Goal: Check status: Check status

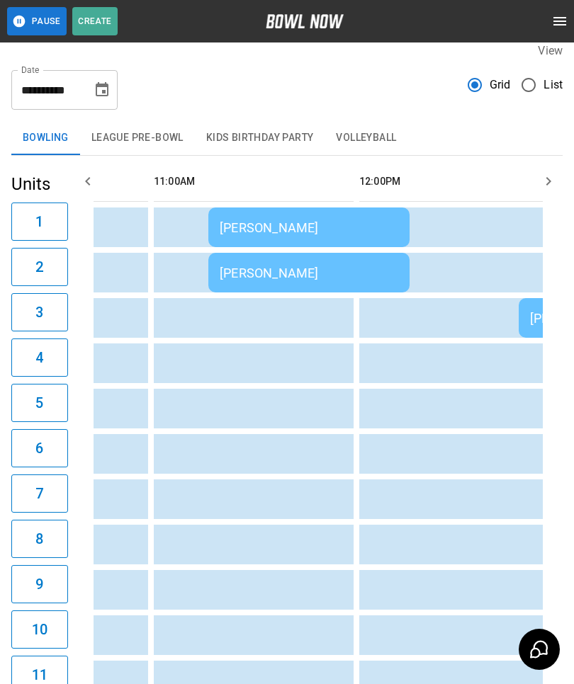
scroll to position [0, 357]
click at [251, 270] on div "[PERSON_NAME]" at bounding box center [308, 273] width 178 height 15
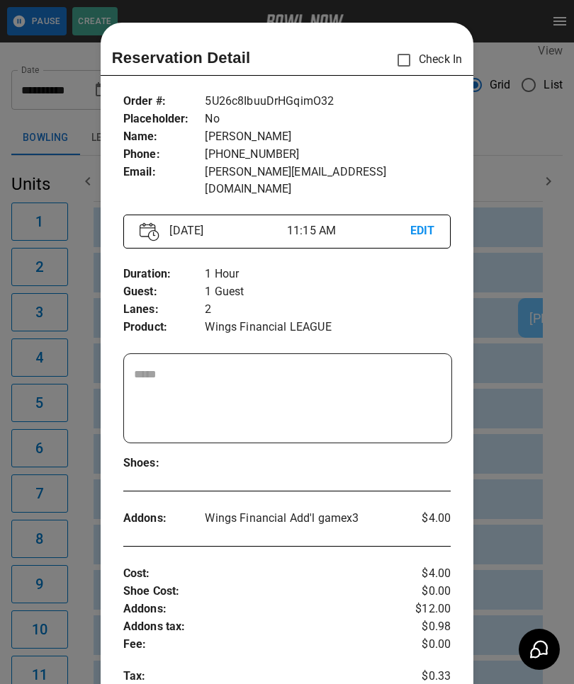
scroll to position [0, 0]
click at [80, 312] on div at bounding box center [287, 342] width 574 height 684
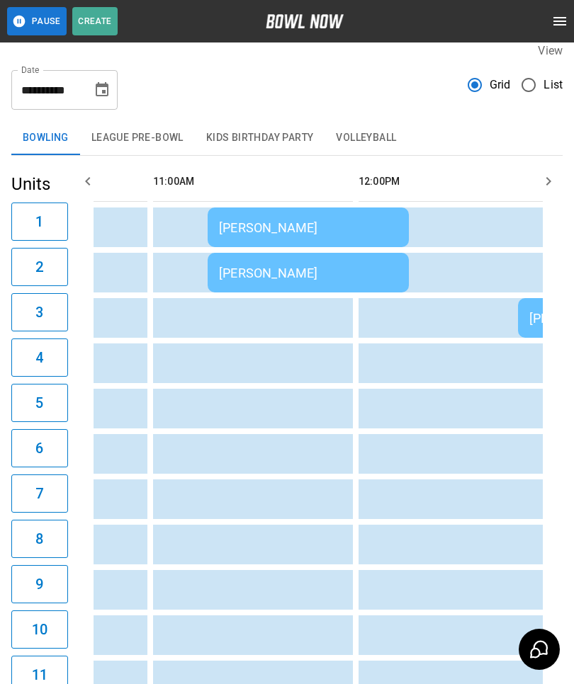
click at [239, 227] on div "[PERSON_NAME]" at bounding box center [308, 227] width 178 height 15
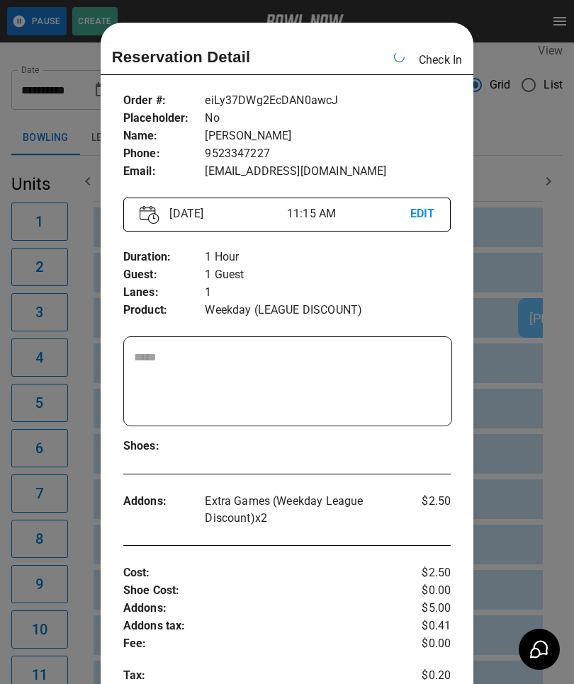
scroll to position [0, 411]
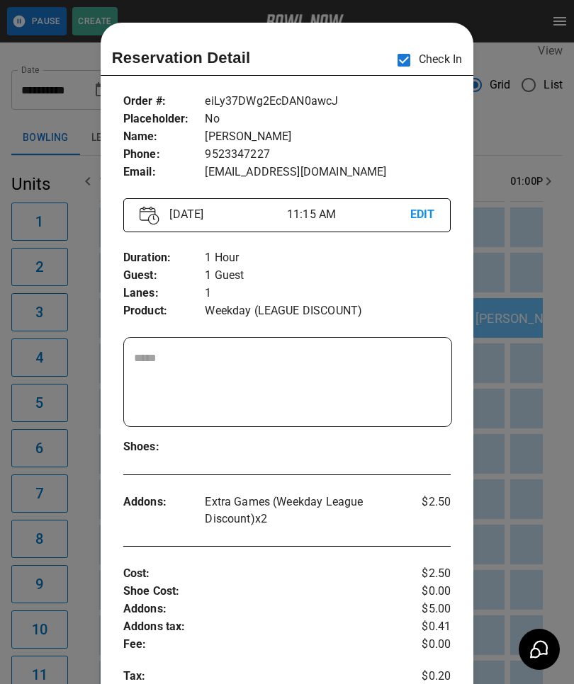
click at [57, 59] on div at bounding box center [287, 342] width 574 height 684
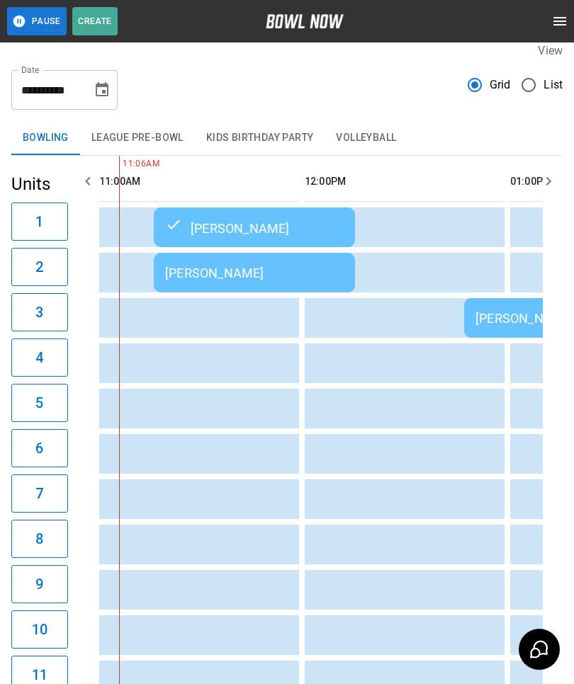
click at [182, 276] on div "[PERSON_NAME]" at bounding box center [254, 273] width 178 height 15
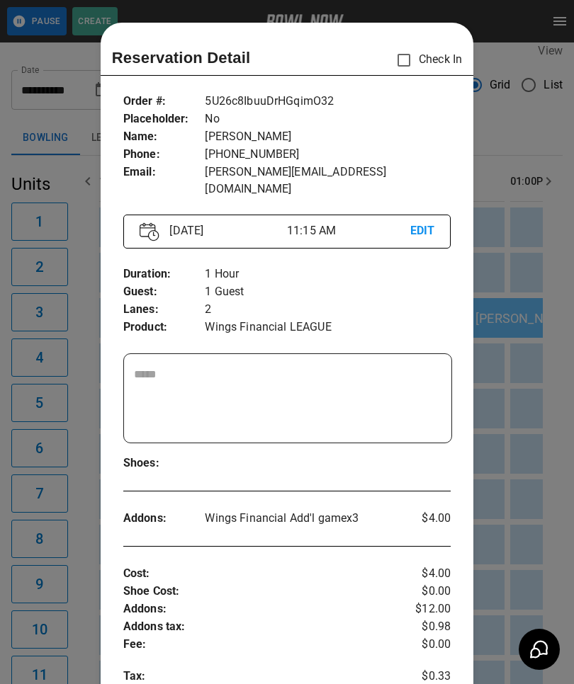
scroll to position [23, 0]
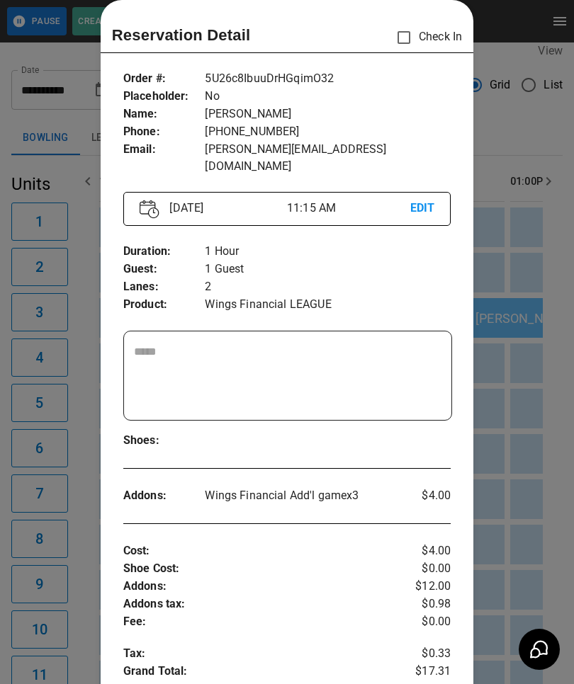
click at [81, 547] on div at bounding box center [287, 342] width 574 height 684
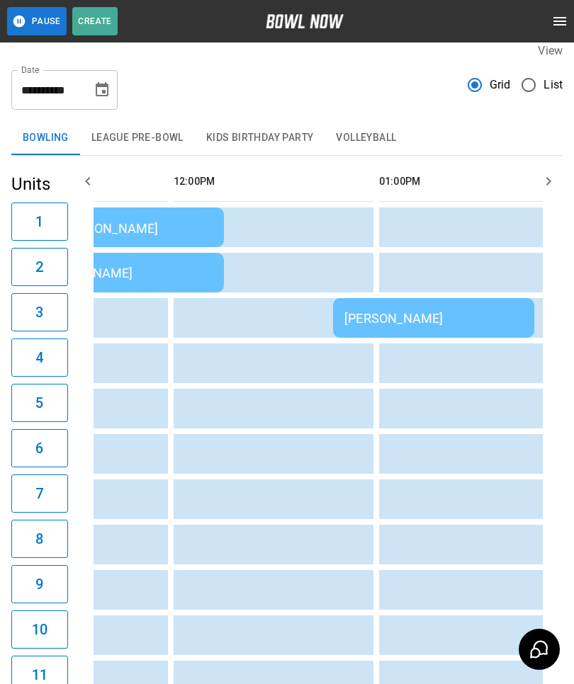
scroll to position [0, 545]
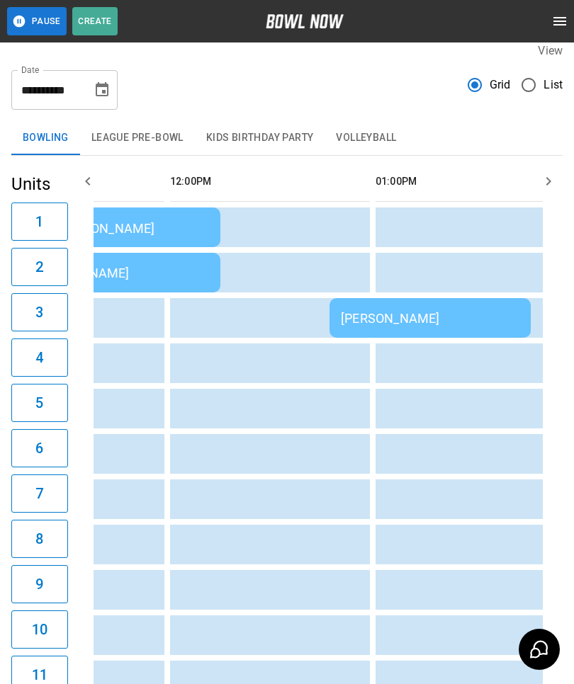
click at [377, 325] on div "[PERSON_NAME]" at bounding box center [430, 318] width 178 height 15
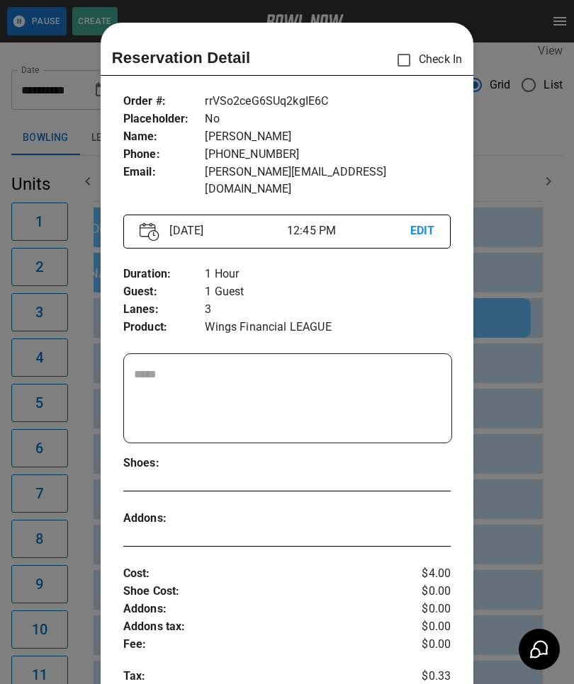
scroll to position [0, 0]
click at [67, 531] on div at bounding box center [287, 342] width 574 height 684
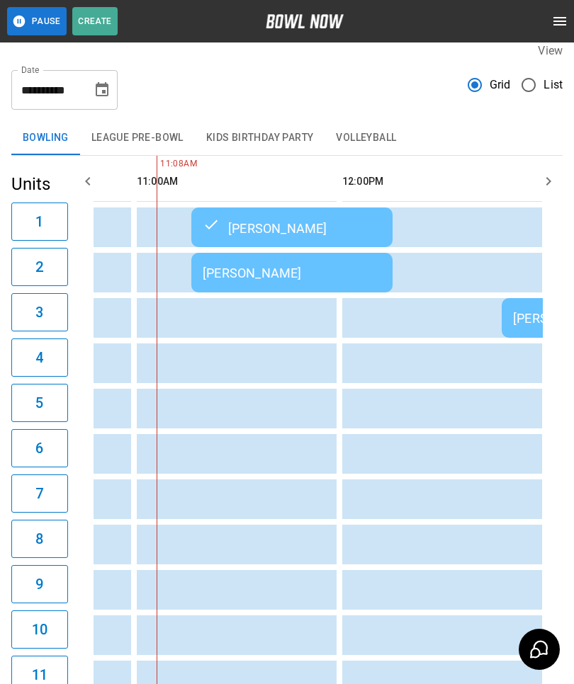
scroll to position [0, 368]
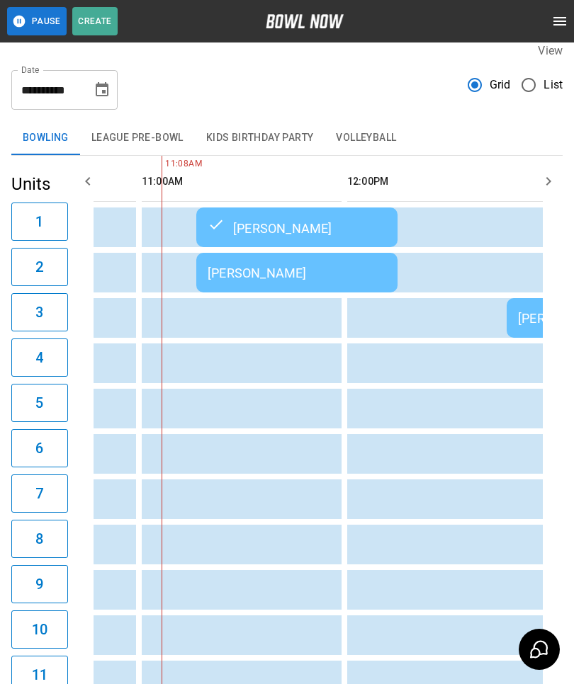
click at [238, 270] on div "[PERSON_NAME]" at bounding box center [296, 273] width 178 height 15
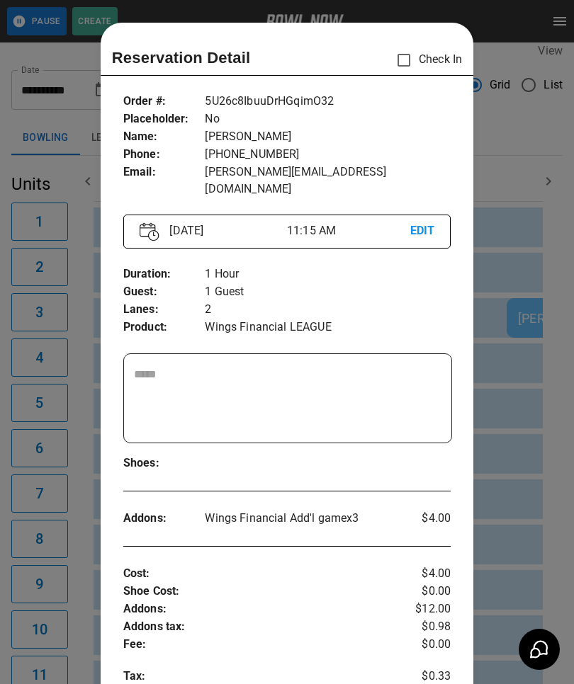
scroll to position [23, 0]
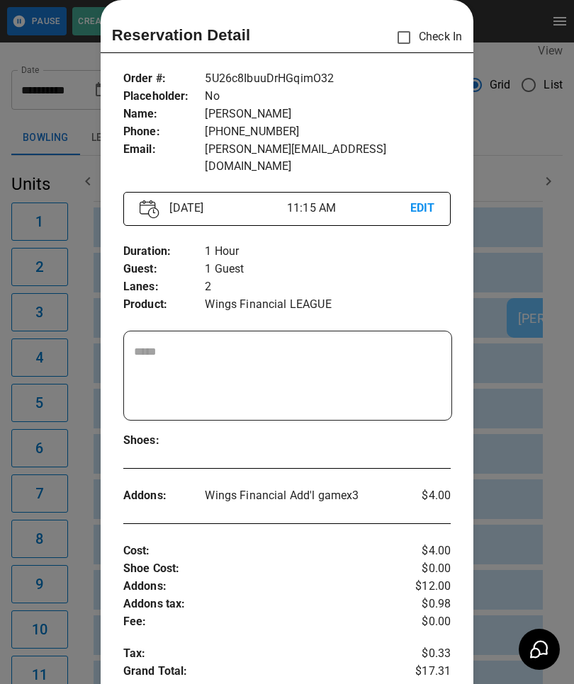
click at [64, 526] on div at bounding box center [287, 342] width 574 height 684
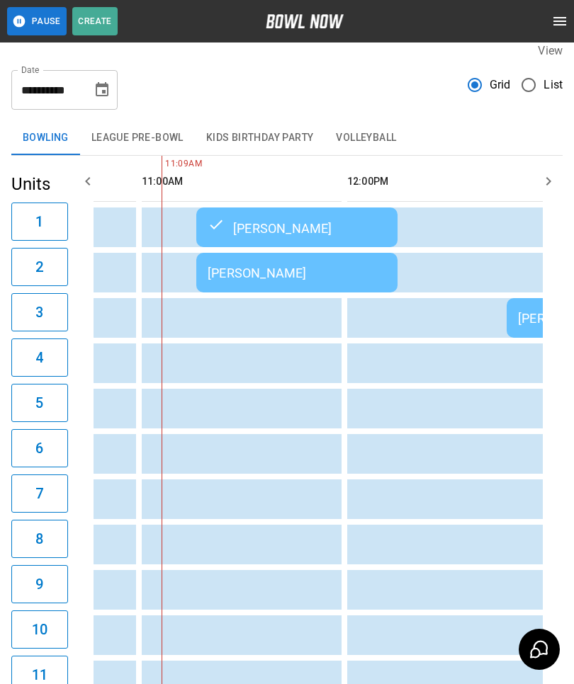
click at [261, 272] on div "[PERSON_NAME]" at bounding box center [296, 273] width 178 height 15
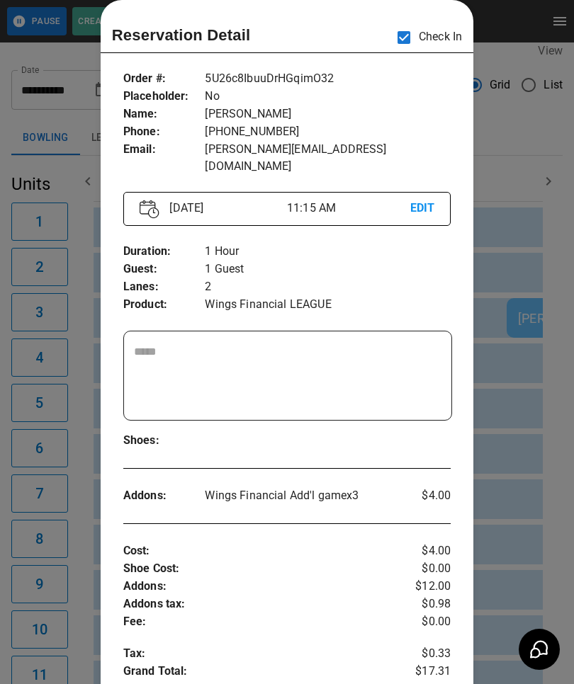
click at [65, 461] on div at bounding box center [287, 342] width 574 height 684
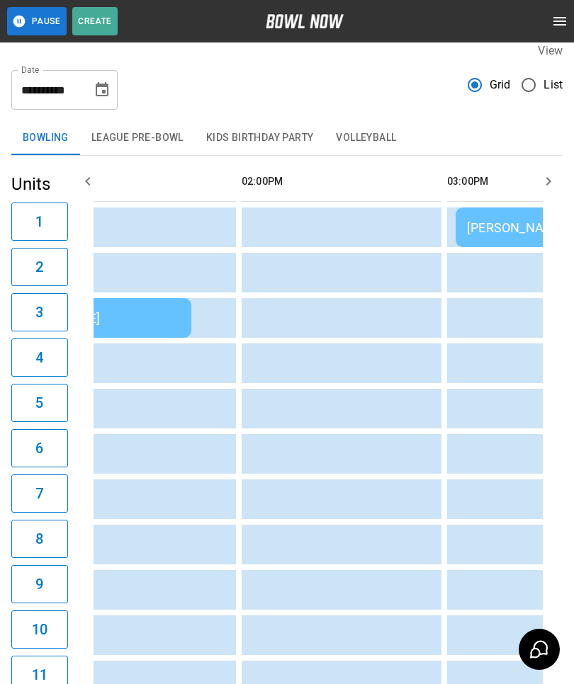
scroll to position [0, 919]
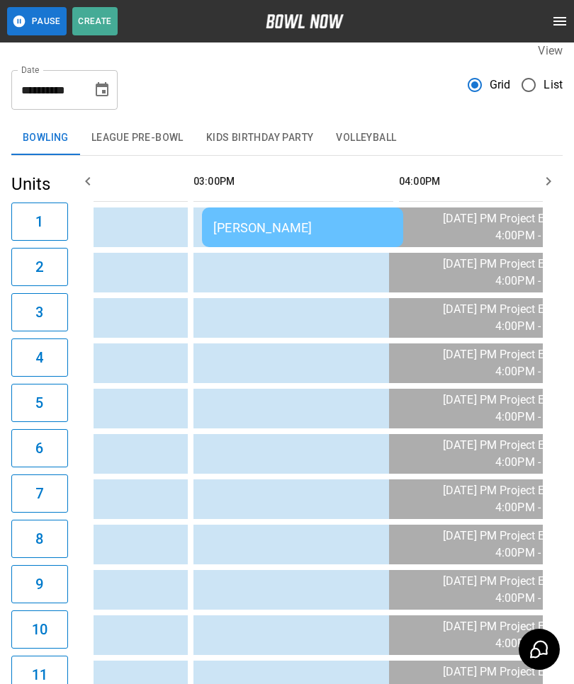
click at [280, 230] on div "[PERSON_NAME]" at bounding box center [302, 227] width 178 height 15
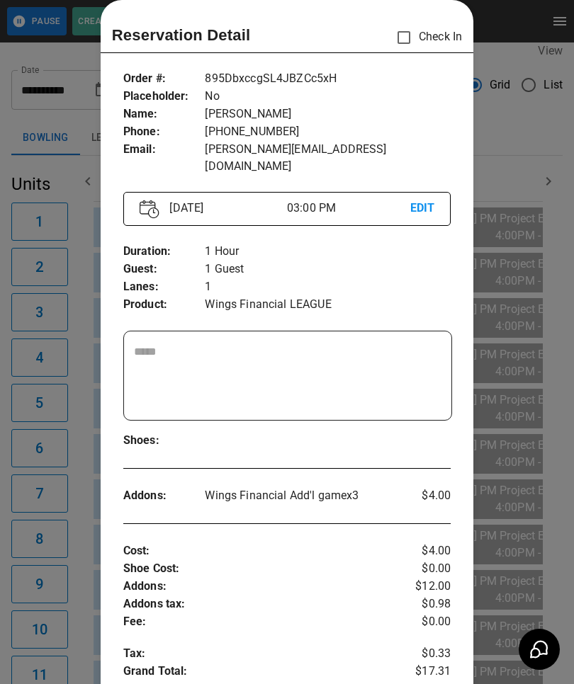
click at [50, 454] on div at bounding box center [287, 342] width 574 height 684
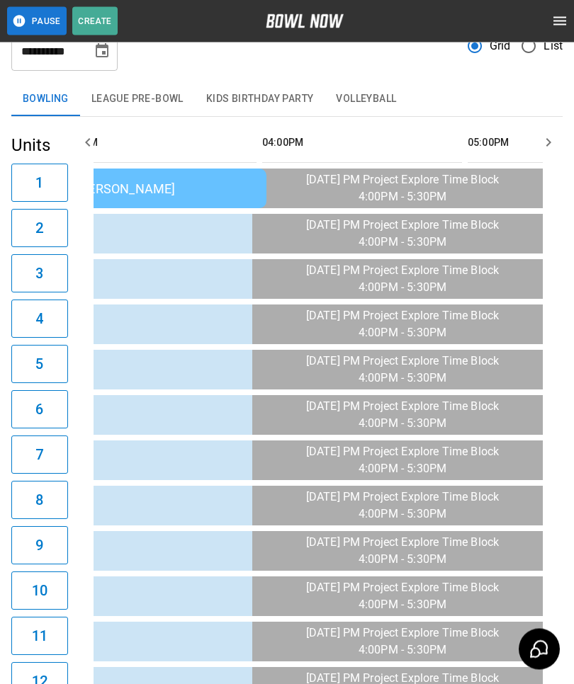
scroll to position [0, 0]
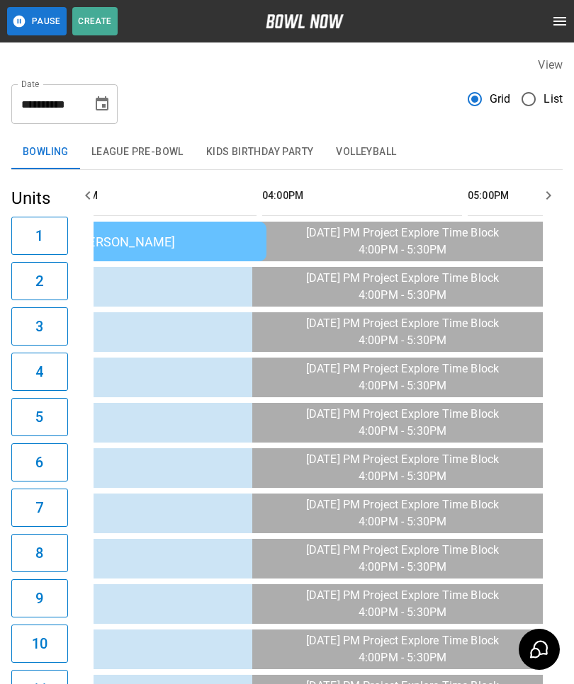
click at [101, 98] on icon "Choose date, selected date is Aug 21, 2025" at bounding box center [102, 103] width 13 height 14
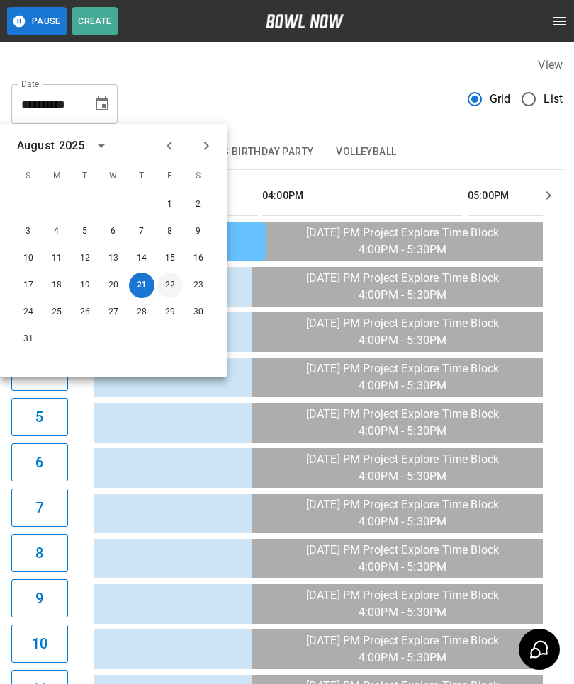
click at [163, 281] on button "22" at bounding box center [169, 285] width 25 height 25
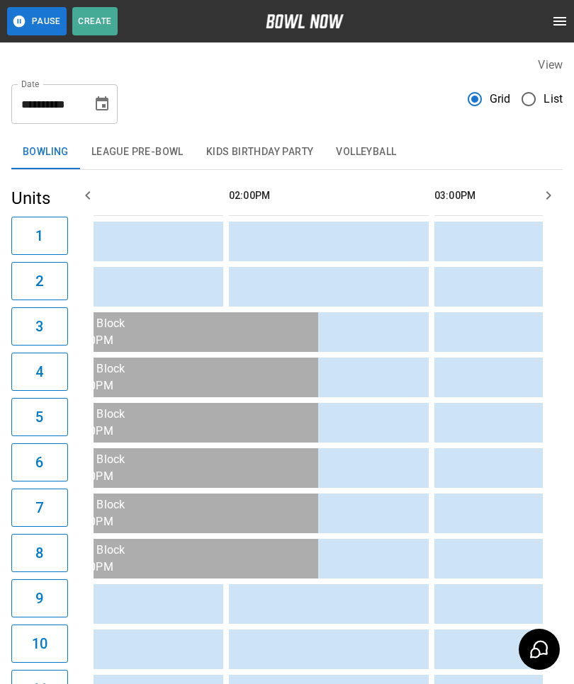
scroll to position [0, 792]
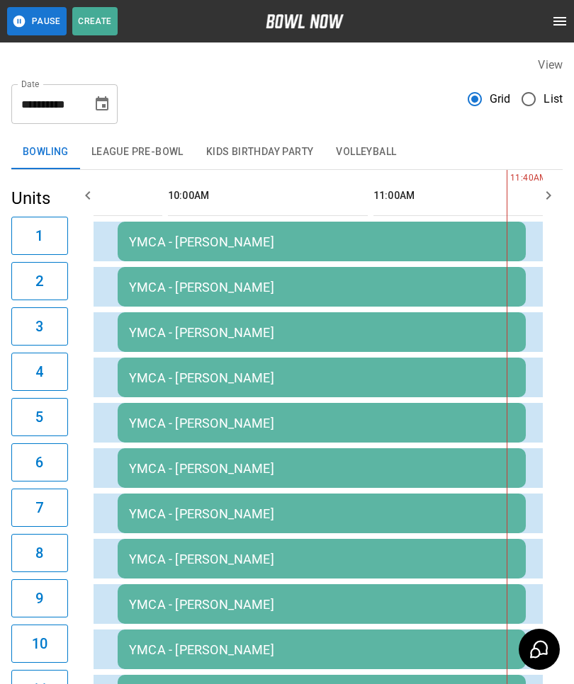
click at [101, 107] on icon "Choose date, selected date is Aug 22, 2025" at bounding box center [101, 104] width 17 height 17
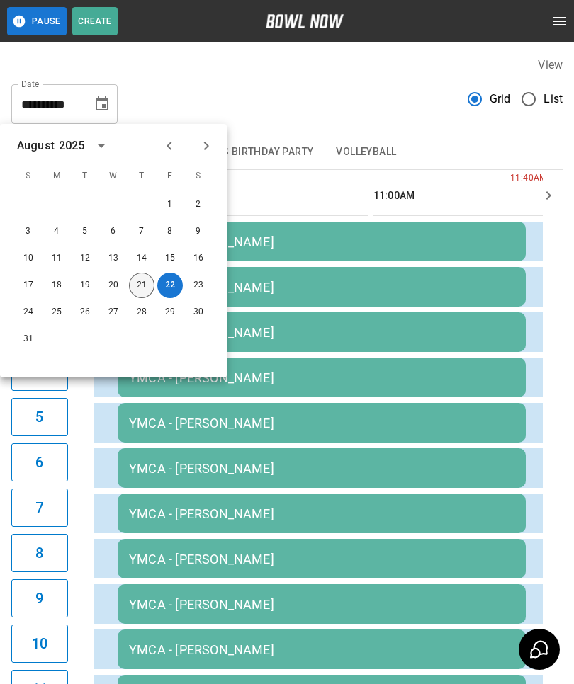
click at [138, 290] on button "21" at bounding box center [141, 285] width 25 height 25
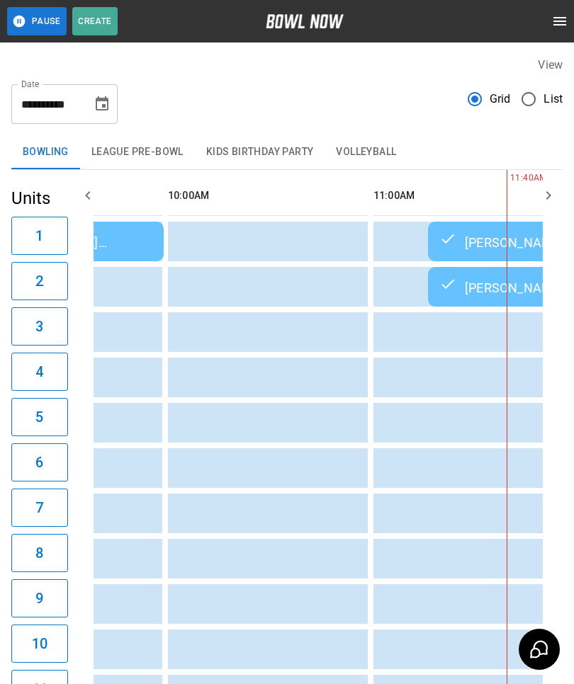
type input "**********"
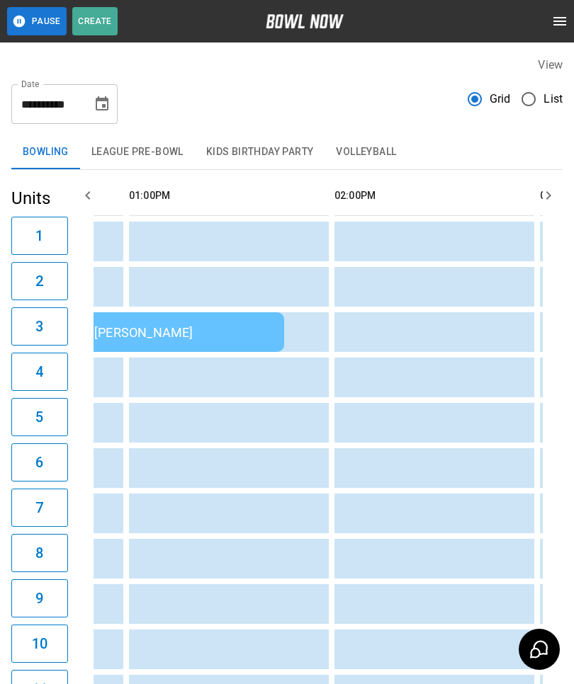
scroll to position [0, 801]
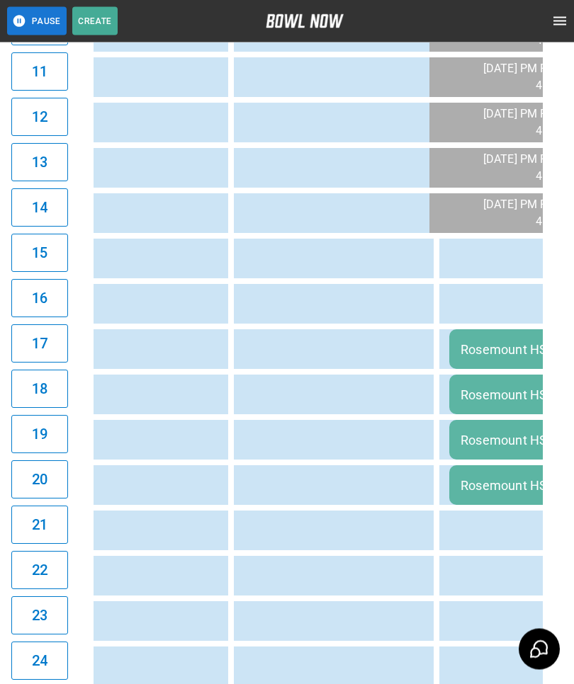
scroll to position [0, 1114]
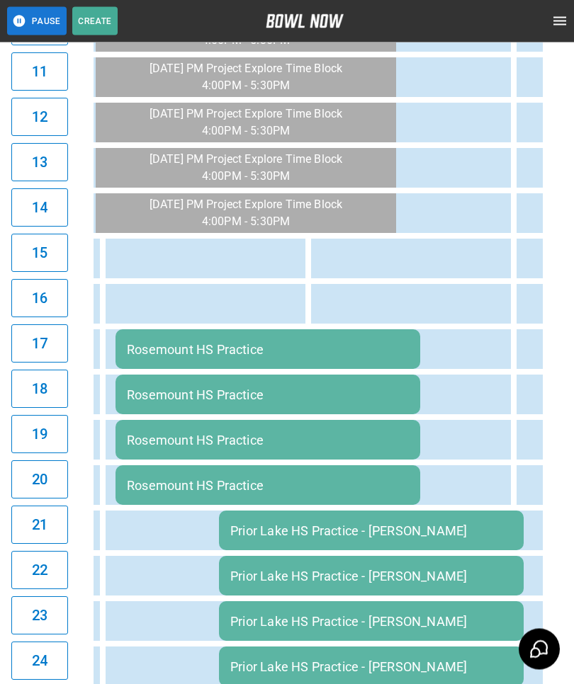
click at [387, 358] on div "Rosemount HS Practice" at bounding box center [268, 350] width 282 height 15
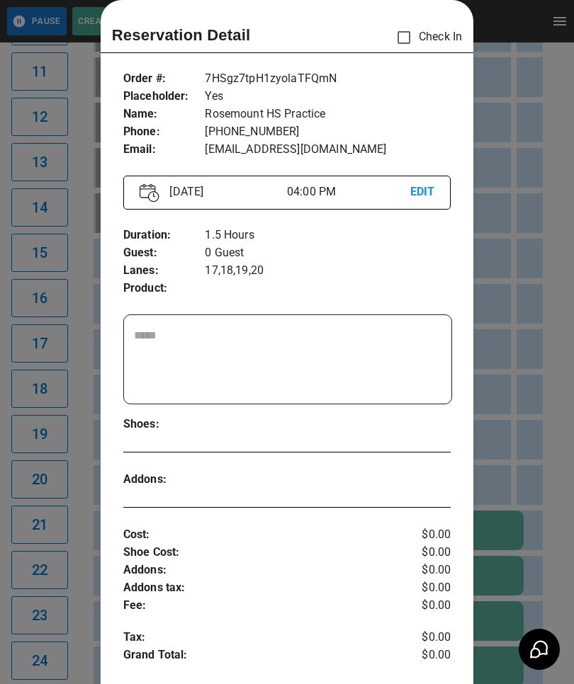
click at [508, 486] on div at bounding box center [287, 342] width 574 height 684
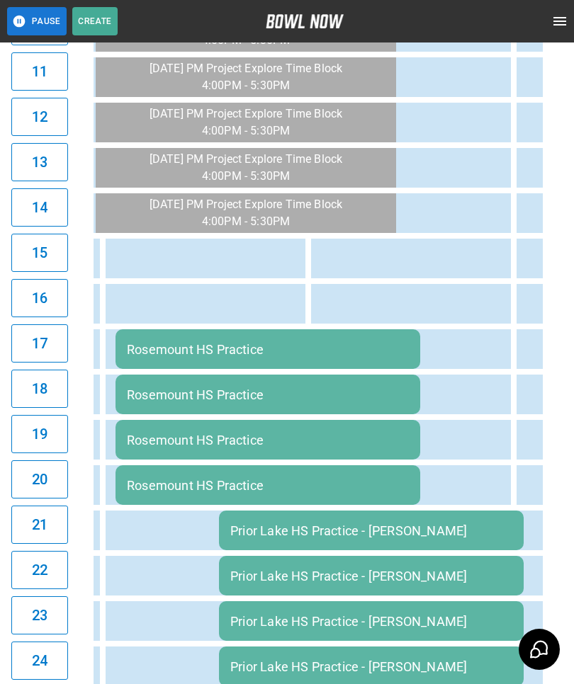
click at [455, 528] on div "Prior Lake HS Practice - [PERSON_NAME]" at bounding box center [371, 530] width 282 height 15
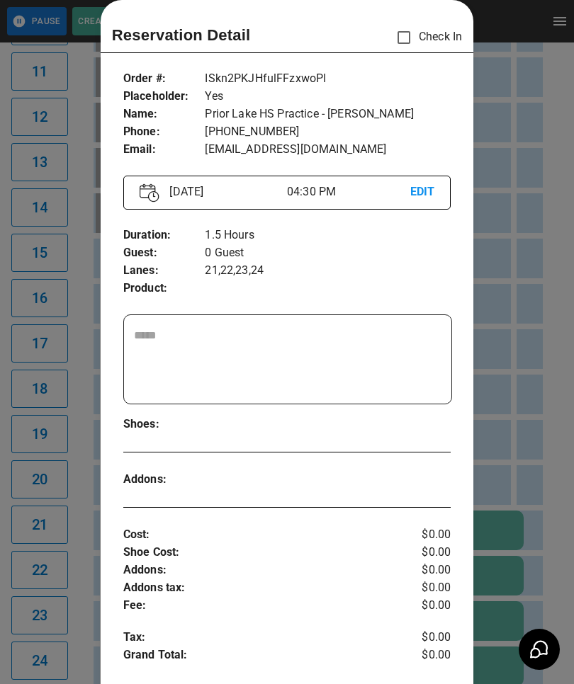
click at [515, 493] on div at bounding box center [287, 342] width 574 height 684
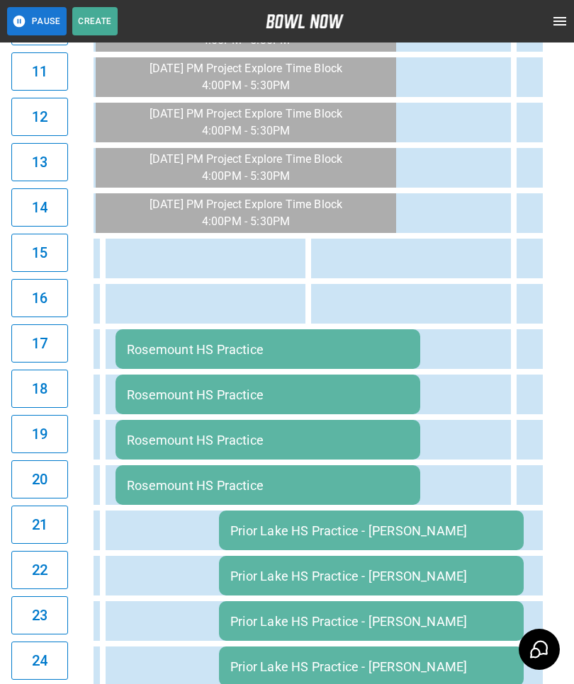
click at [375, 352] on div "Rosemount HS Practice" at bounding box center [268, 349] width 282 height 15
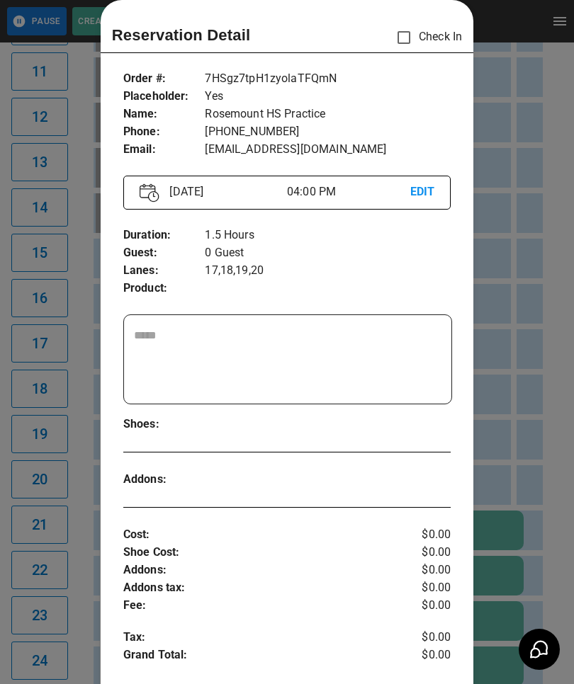
click at [511, 375] on div at bounding box center [287, 342] width 574 height 684
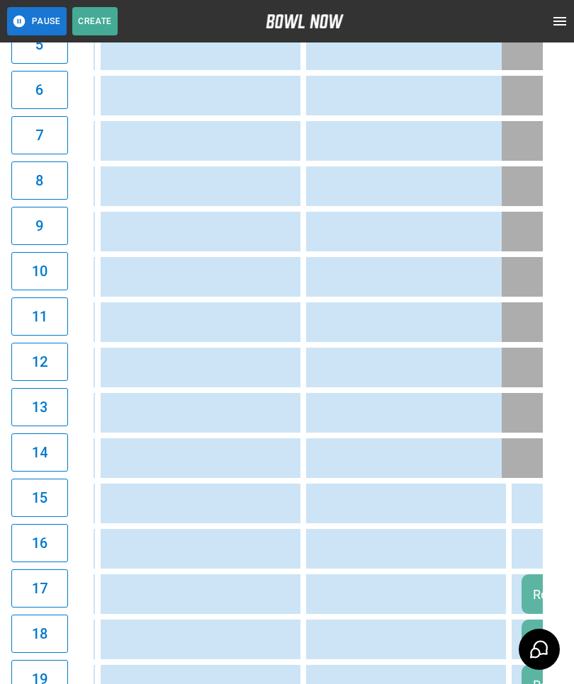
scroll to position [0, 1015]
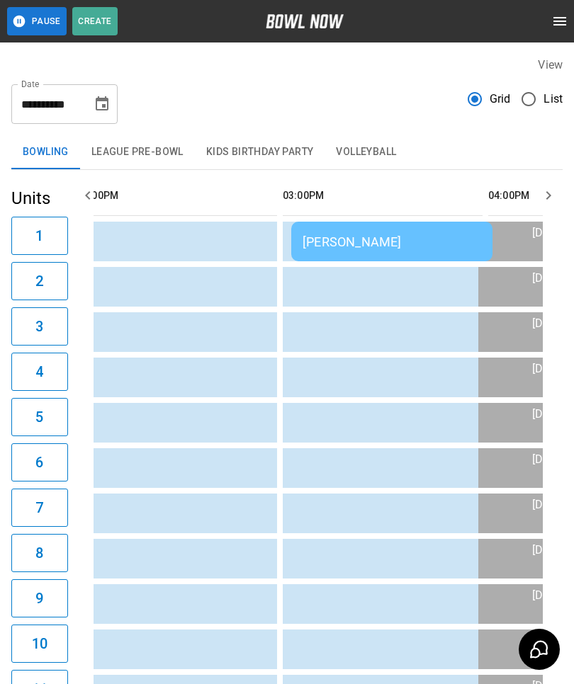
click at [341, 233] on td "[PERSON_NAME]" at bounding box center [391, 242] width 201 height 40
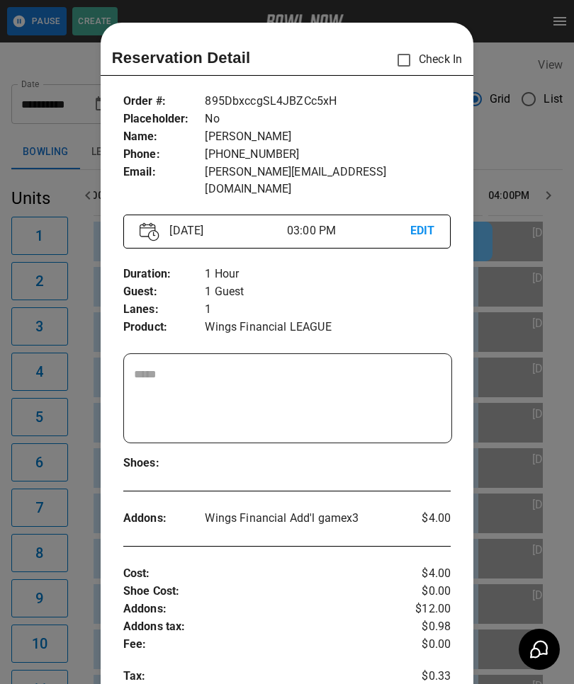
click at [62, 275] on div at bounding box center [287, 342] width 574 height 684
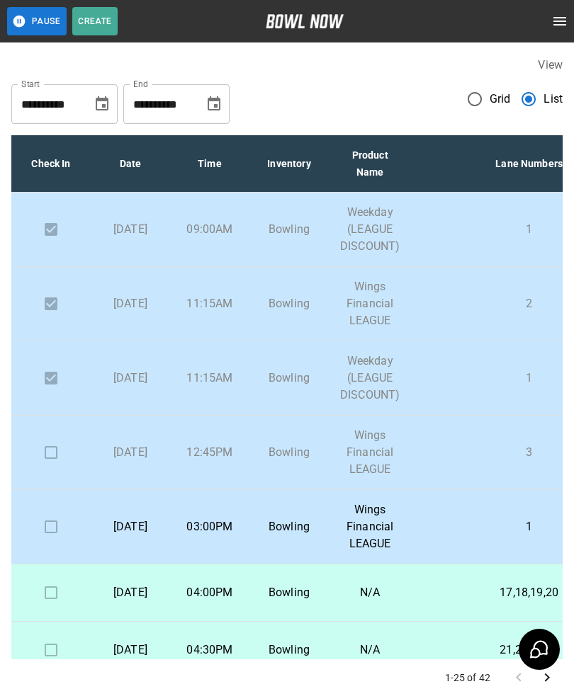
click at [164, 101] on input "**********" at bounding box center [158, 104] width 71 height 40
click at [224, 101] on button "Choose date, selected date is Sep 20, 2025" at bounding box center [214, 104] width 28 height 28
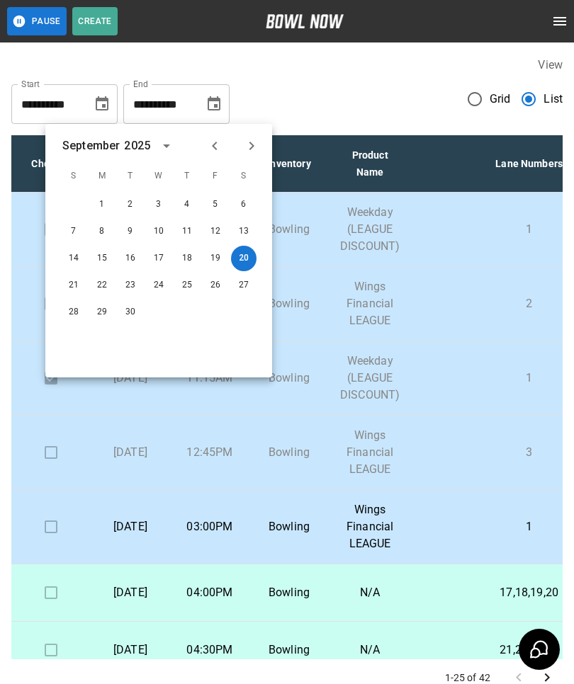
click at [211, 146] on icon "Previous month" at bounding box center [214, 145] width 17 height 17
click at [193, 289] on button "21" at bounding box center [186, 285] width 25 height 25
type input "**********"
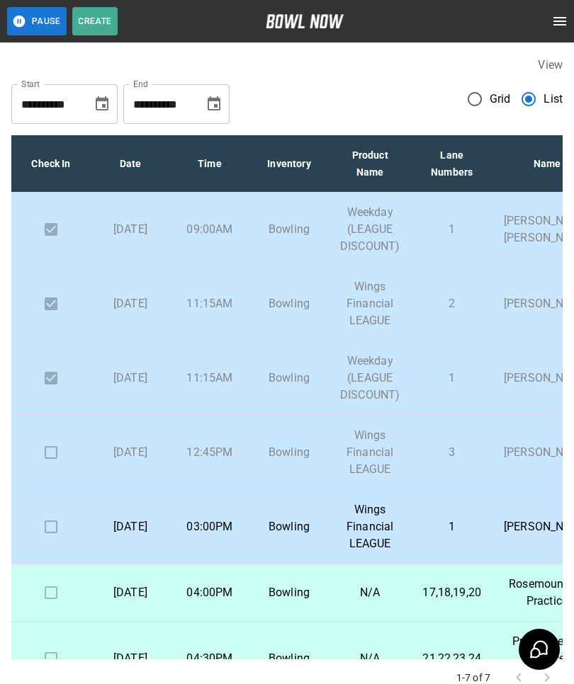
click at [193, 288] on div "[DATE] S M T W T F S 1 2 3 4 5 6 7 8 9 10 11 12 13 14 15 16 17 18 19 20 21 22 2…" at bounding box center [158, 250] width 227 height 253
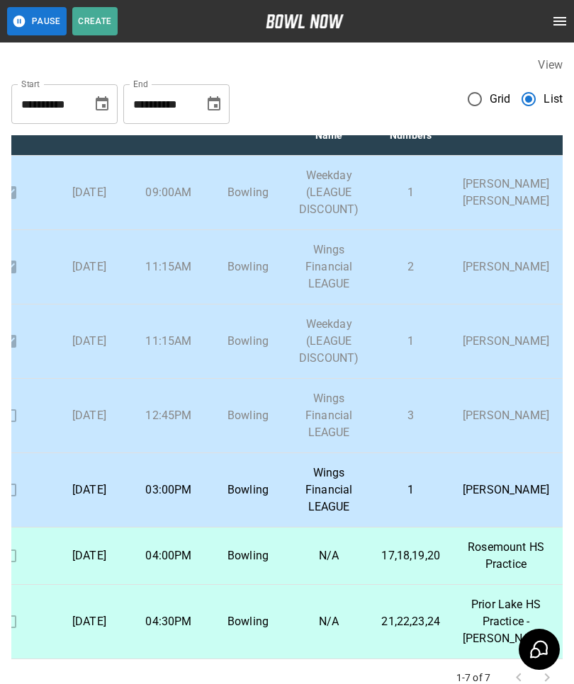
scroll to position [88, 41]
click at [325, 453] on td "Wings Financial LEAGUE" at bounding box center [328, 490] width 82 height 74
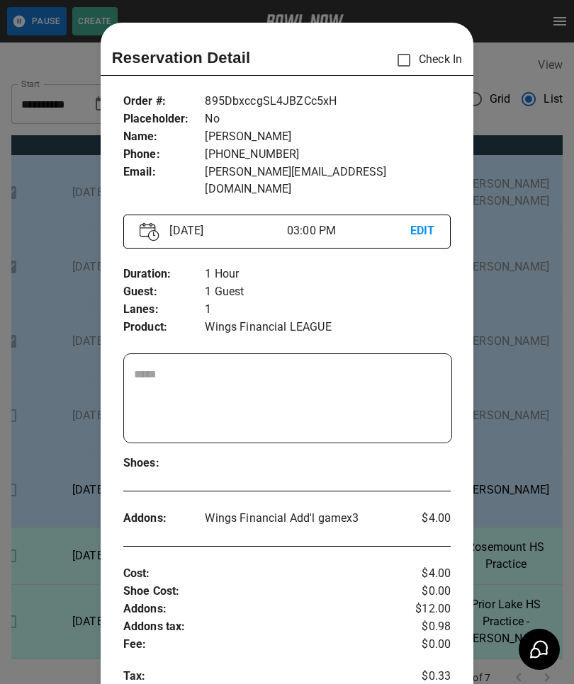
scroll to position [23, 0]
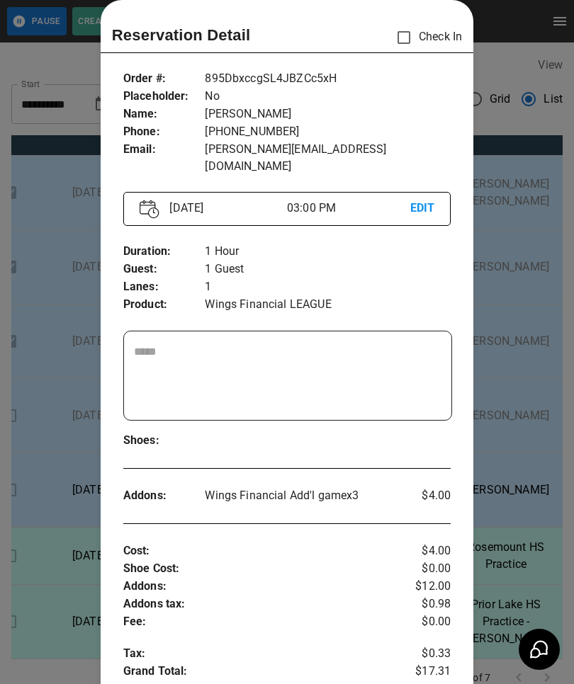
click at [63, 402] on div at bounding box center [287, 342] width 574 height 684
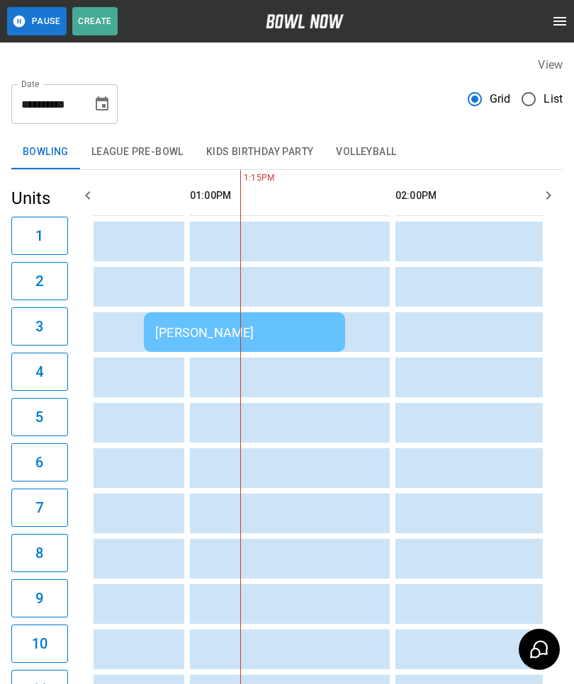
scroll to position [0, 734]
